Goal: Find specific page/section: Find specific page/section

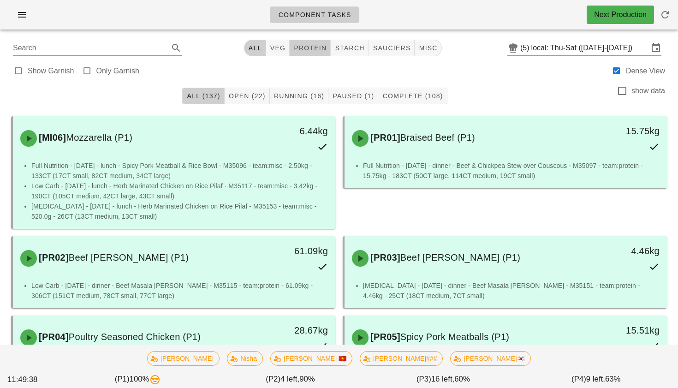
click at [304, 53] on button "protein" at bounding box center [310, 48] width 41 height 17
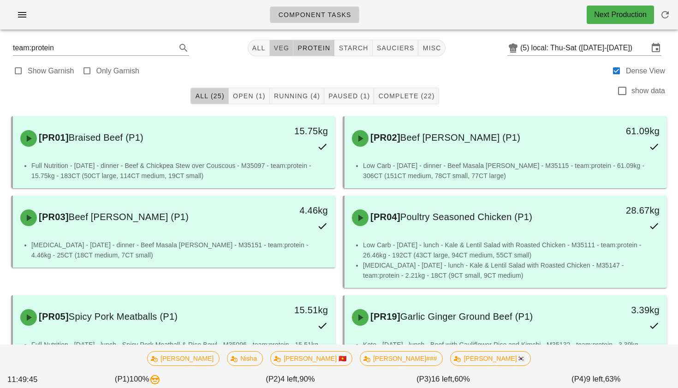
click at [275, 45] on span "veg" at bounding box center [282, 47] width 16 height 7
type input "team:veg"
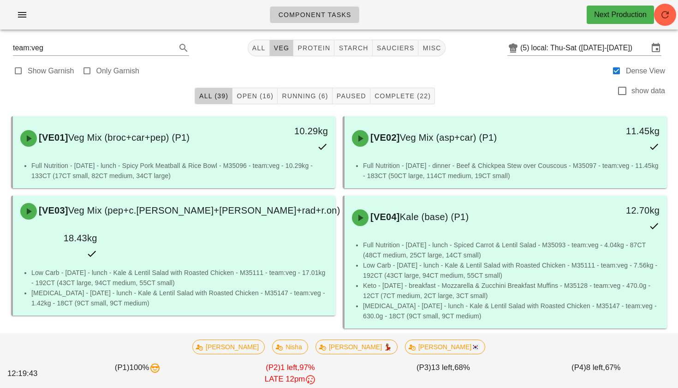
click at [256, 39] on div "team:veg All veg protein starch sauciers misc (5) local: Thu-Sat ([DATE]-[DATE])" at bounding box center [339, 48] width 667 height 22
click at [256, 43] on button "All" at bounding box center [259, 48] width 22 height 17
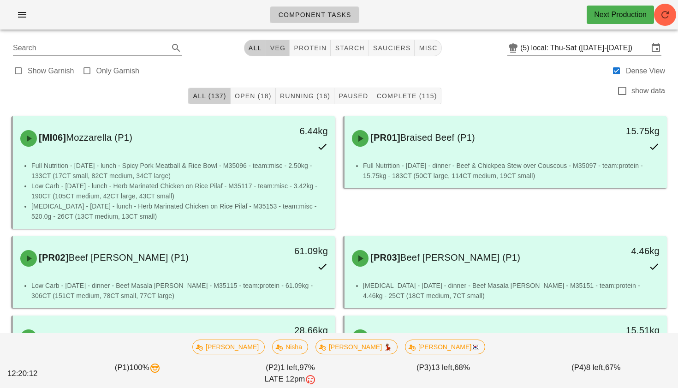
click at [280, 48] on span "veg" at bounding box center [278, 47] width 16 height 7
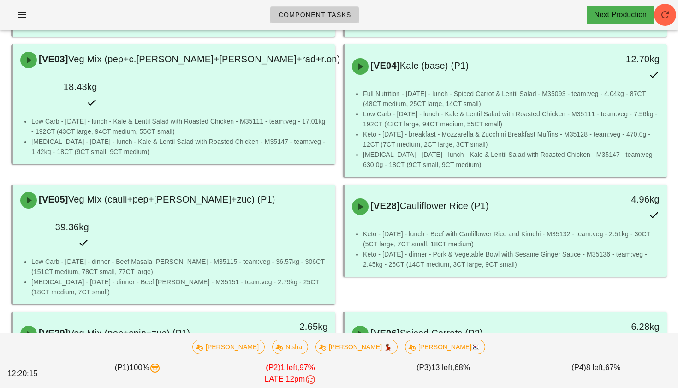
scroll to position [6, 0]
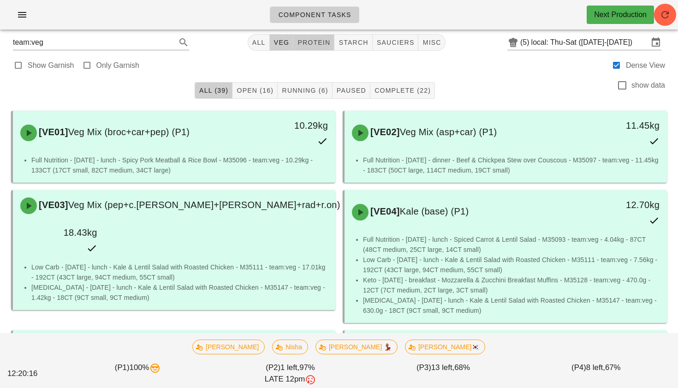
click at [315, 45] on span "protein" at bounding box center [313, 42] width 33 height 7
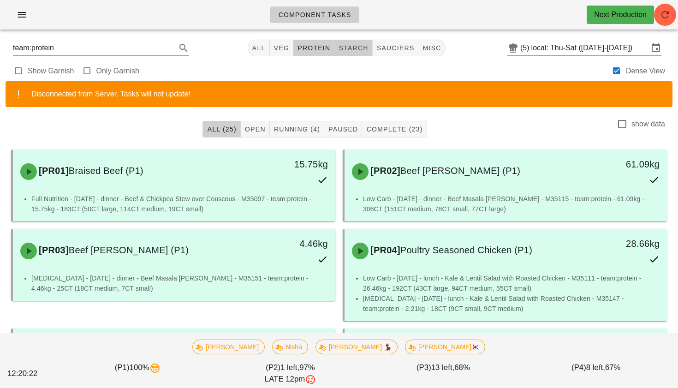
click at [349, 48] on span "starch" at bounding box center [353, 47] width 30 height 7
type input "team:starch"
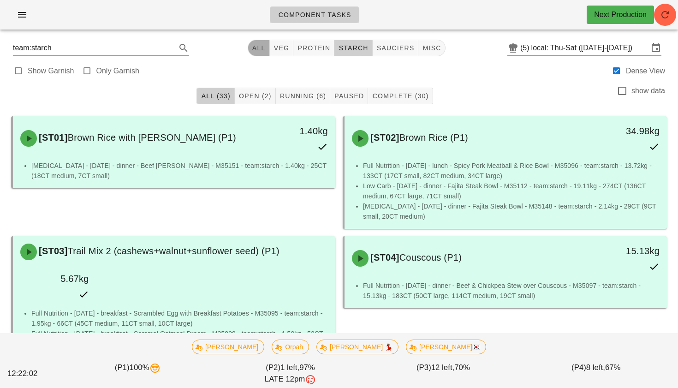
click at [256, 52] on button "All" at bounding box center [259, 48] width 22 height 17
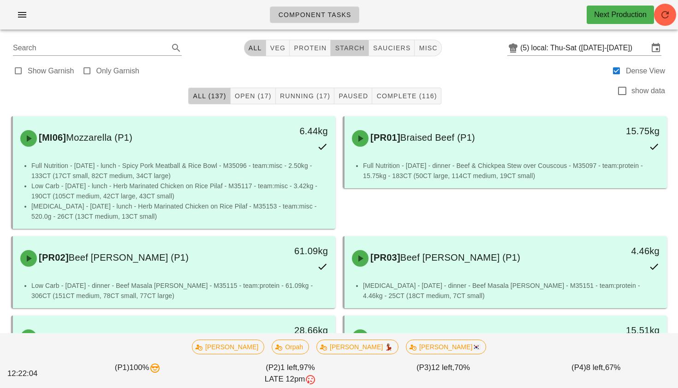
click at [342, 49] on span "starch" at bounding box center [349, 47] width 30 height 7
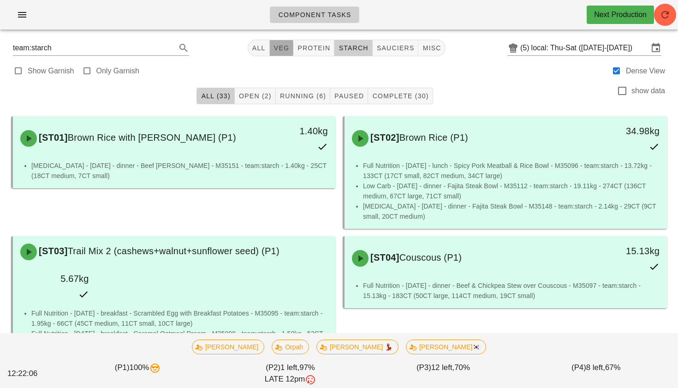
click at [285, 52] on span "veg" at bounding box center [282, 47] width 16 height 7
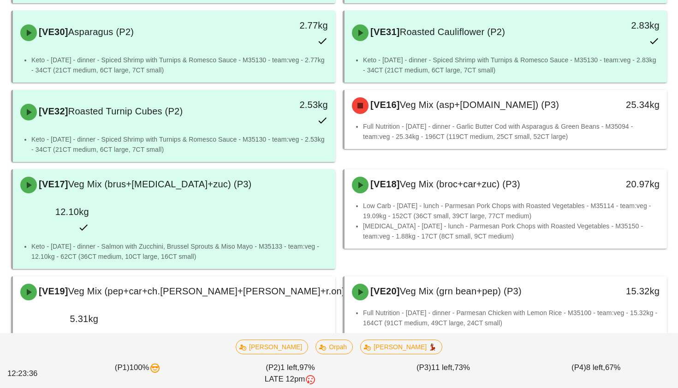
scroll to position [977, 0]
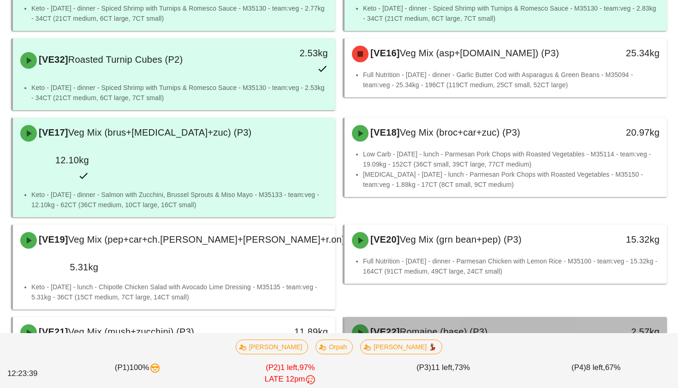
click at [349, 317] on div "[VE22] Romaine (base) (P3) 2.57kg" at bounding box center [506, 332] width 322 height 31
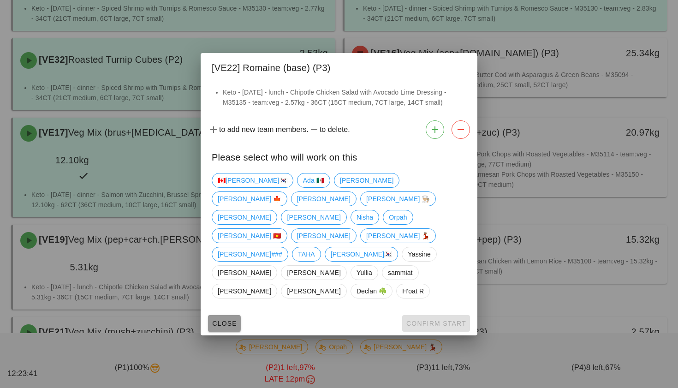
click at [219, 320] on span "Close" at bounding box center [224, 323] width 25 height 7
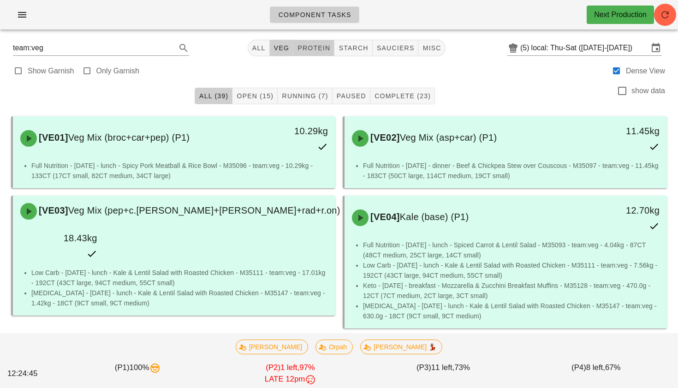
click at [301, 45] on span "protein" at bounding box center [313, 47] width 33 height 7
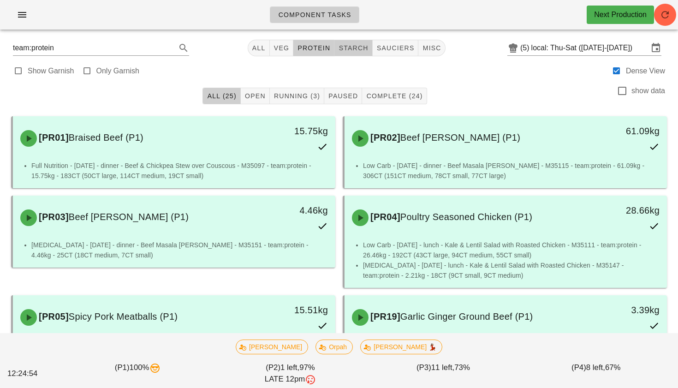
click at [349, 47] on span "starch" at bounding box center [353, 47] width 30 height 7
type input "team:starch"
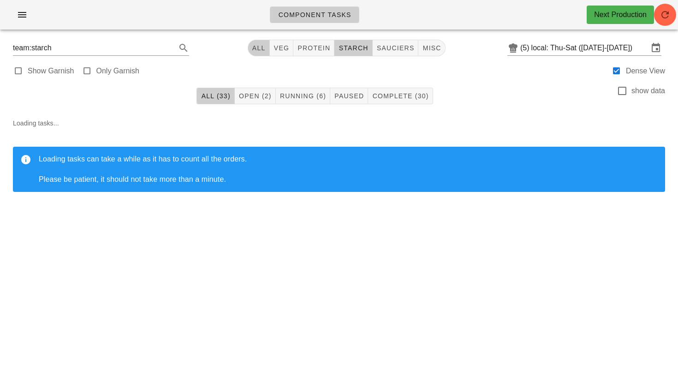
click at [256, 46] on span "All" at bounding box center [259, 47] width 14 height 7
click at [274, 48] on span "veg" at bounding box center [278, 47] width 16 height 7
type input "team:veg"
